Goal: Communication & Community: Answer question/provide support

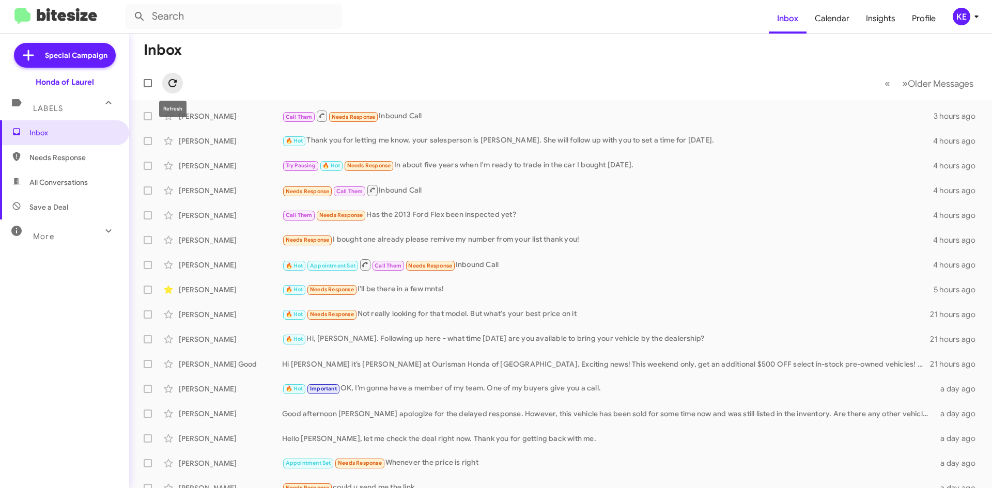
click at [173, 80] on icon at bounding box center [172, 83] width 8 height 8
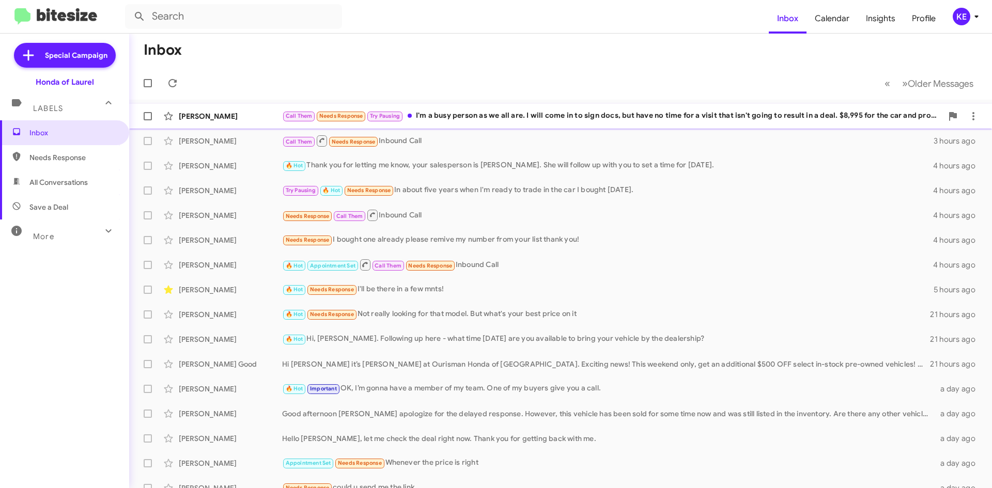
click at [240, 114] on div "[PERSON_NAME]" at bounding box center [230, 116] width 103 height 10
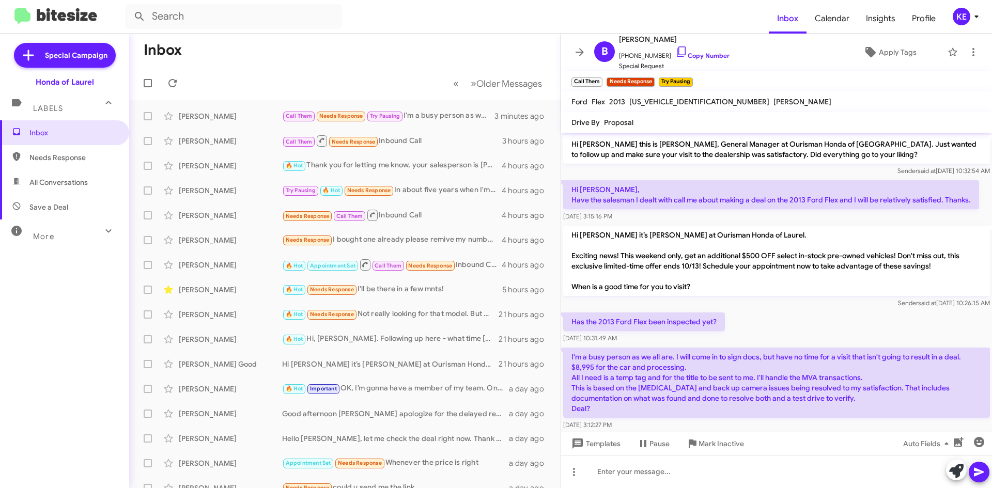
scroll to position [13, 0]
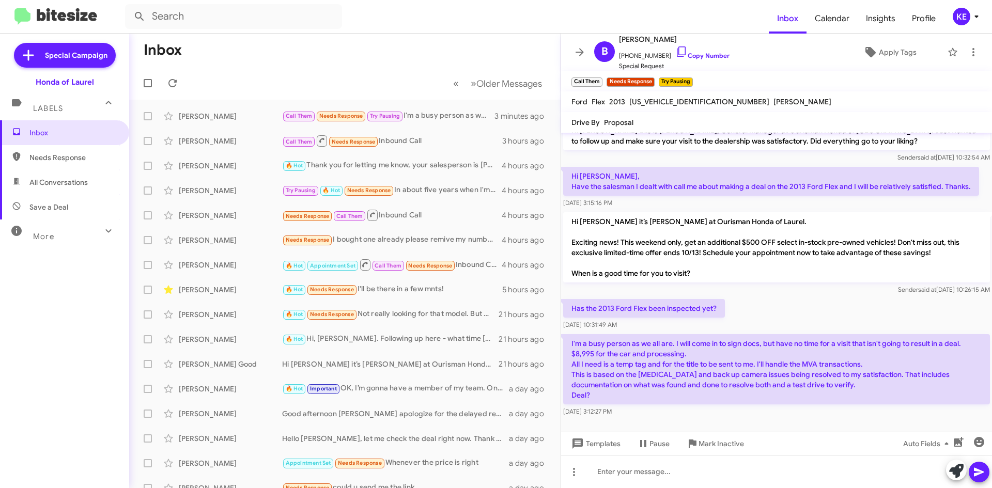
drag, startPoint x: 563, startPoint y: 325, endPoint x: 786, endPoint y: 398, distance: 235.1
click at [789, 406] on div "Hi [PERSON_NAME] this is [PERSON_NAME], General Manager at Ourisman Honda of [G…" at bounding box center [776, 269] width 431 height 300
copy div "[DATE] 10:31:49 AM I'm a busy person as we all are. I will come in to sign docs…"
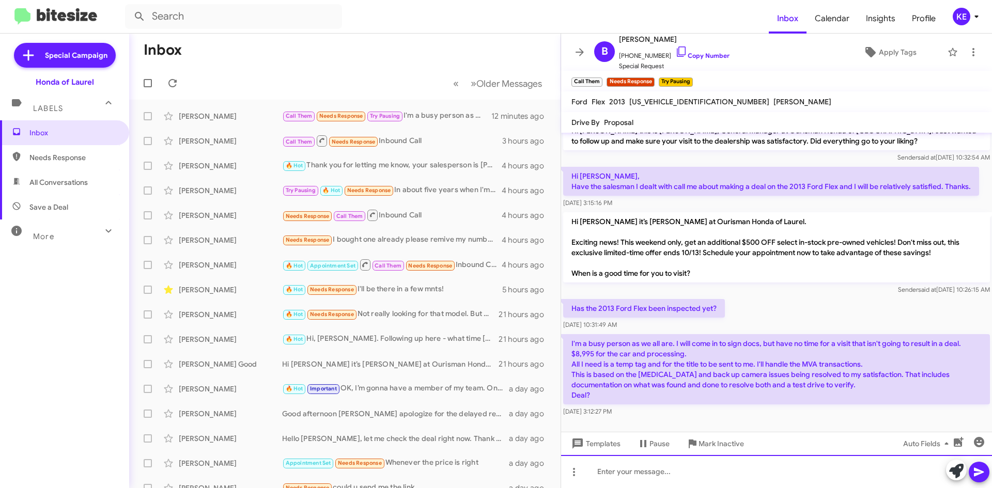
click at [653, 471] on div at bounding box center [776, 471] width 431 height 33
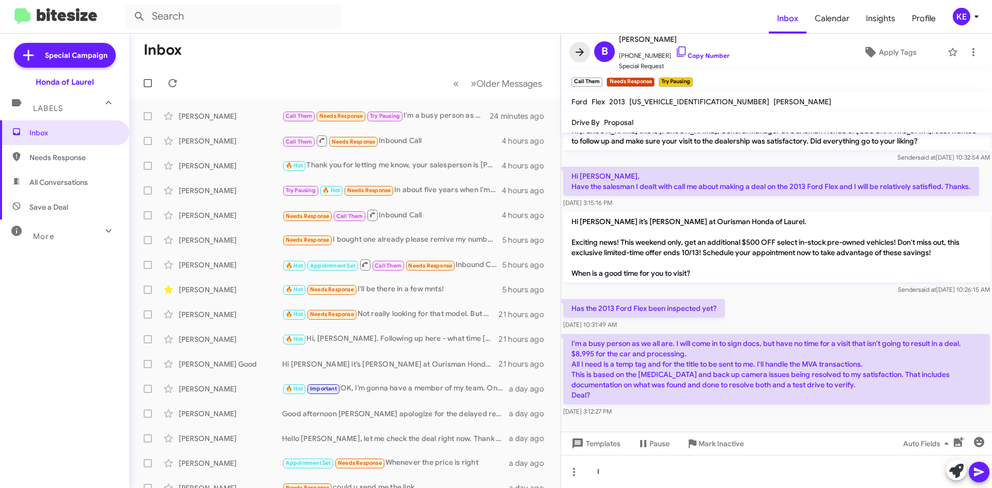
click at [581, 53] on icon at bounding box center [580, 52] width 8 height 8
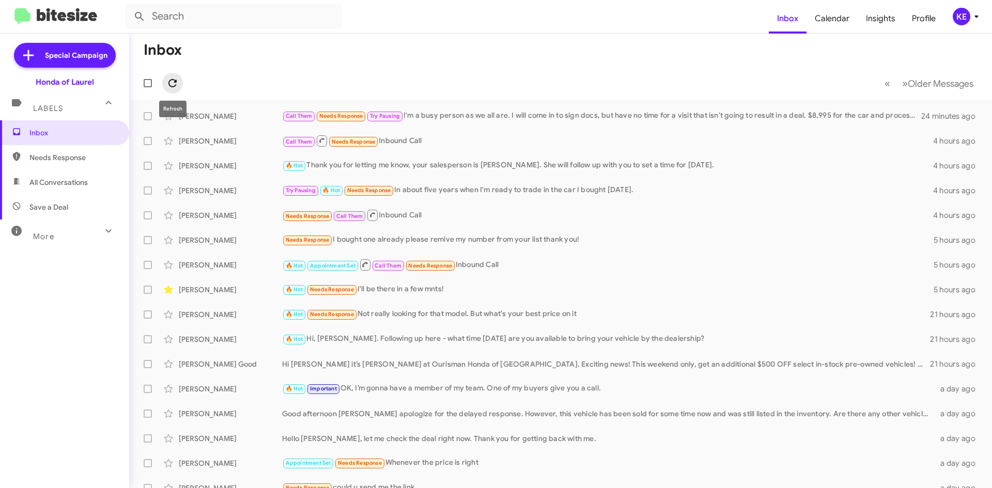
click at [176, 82] on icon at bounding box center [172, 83] width 8 height 8
